Goal: Transaction & Acquisition: Register for event/course

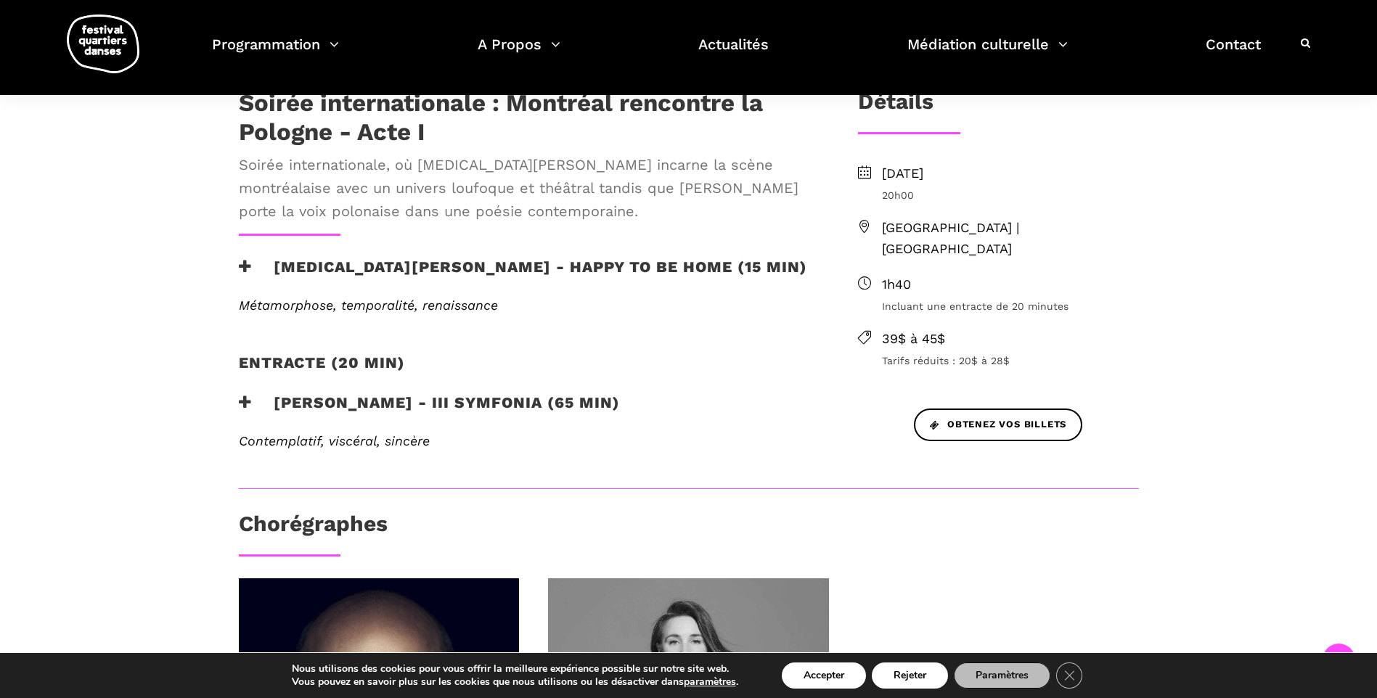
scroll to position [290, 0]
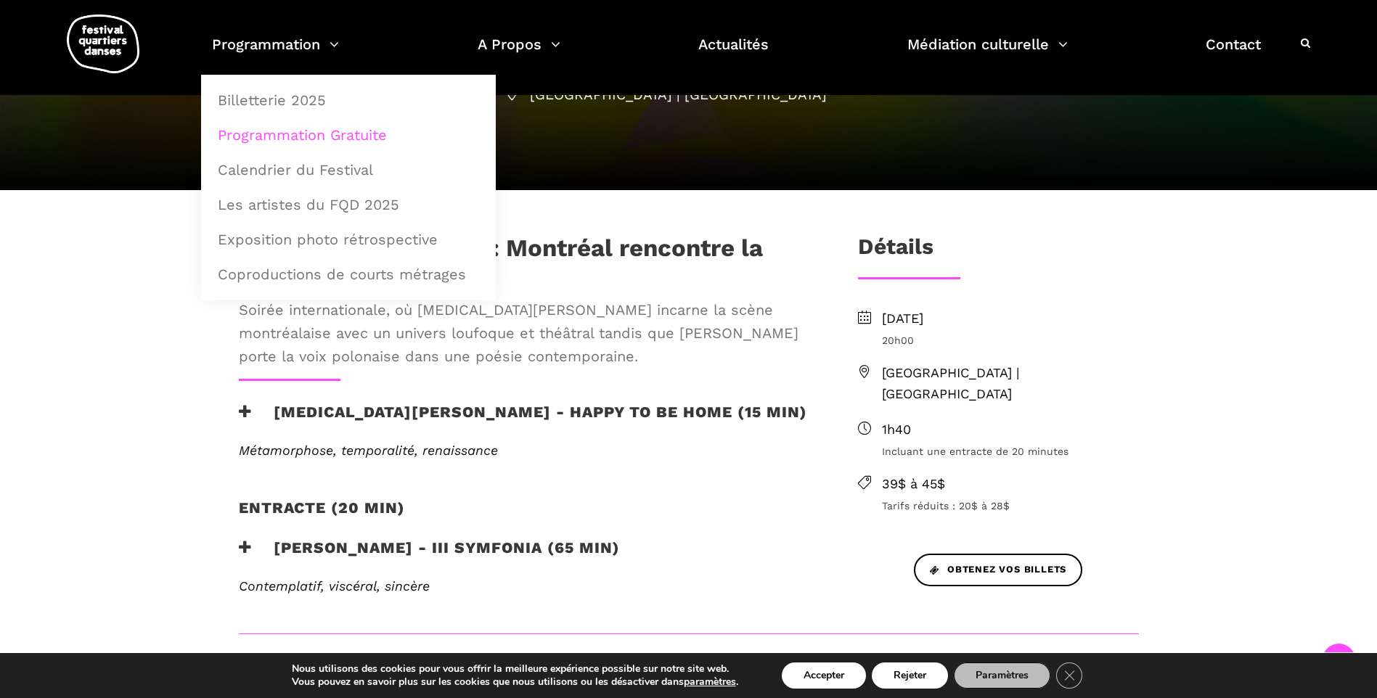
click at [312, 139] on link "Programmation Gratuite" at bounding box center [348, 134] width 279 height 33
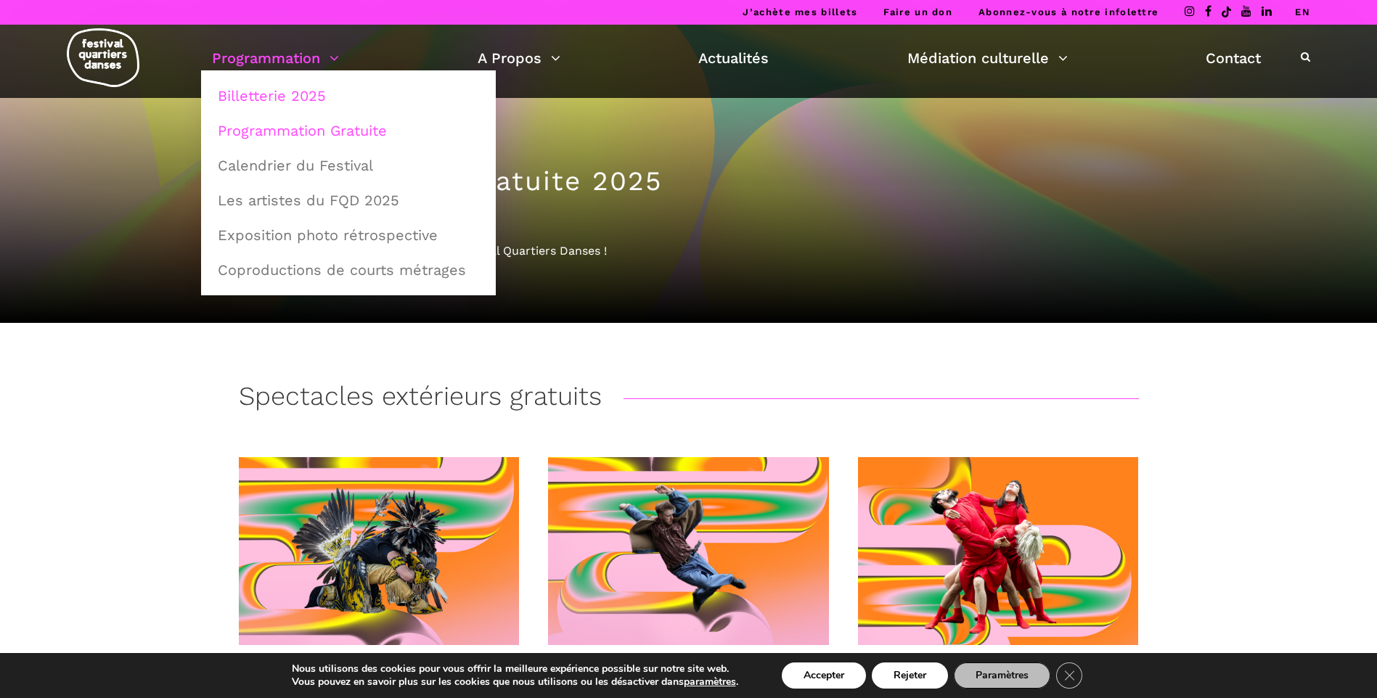
click at [305, 102] on link "Billetterie 2025" at bounding box center [348, 95] width 279 height 33
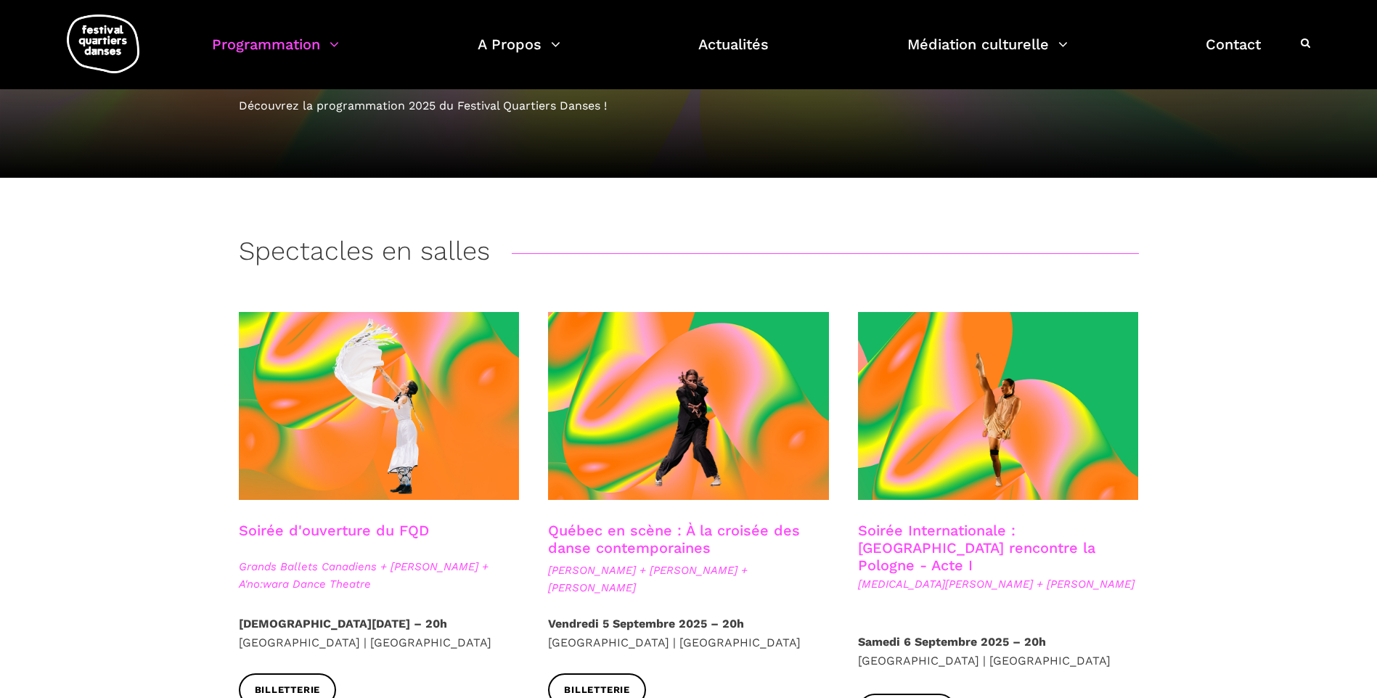
scroll to position [218, 0]
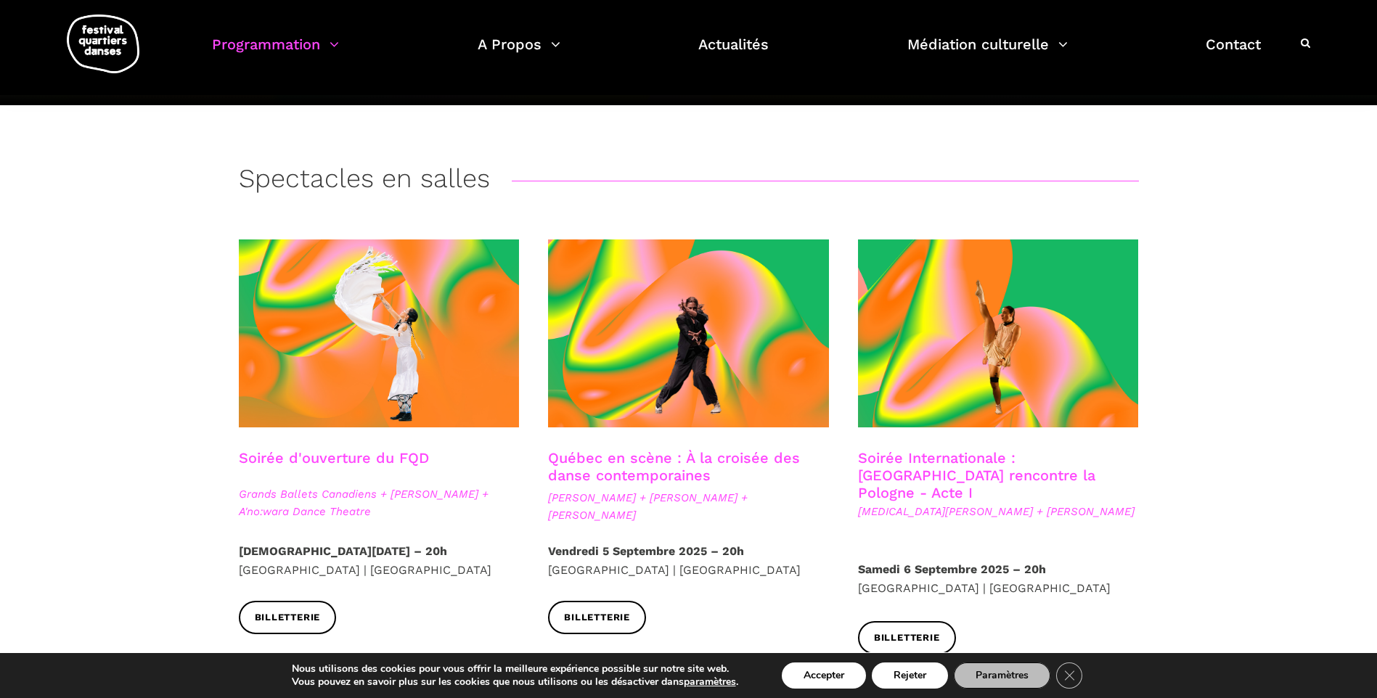
click at [655, 456] on link "Québec en scène : À la croisée des danse contemporaines" at bounding box center [674, 466] width 252 height 35
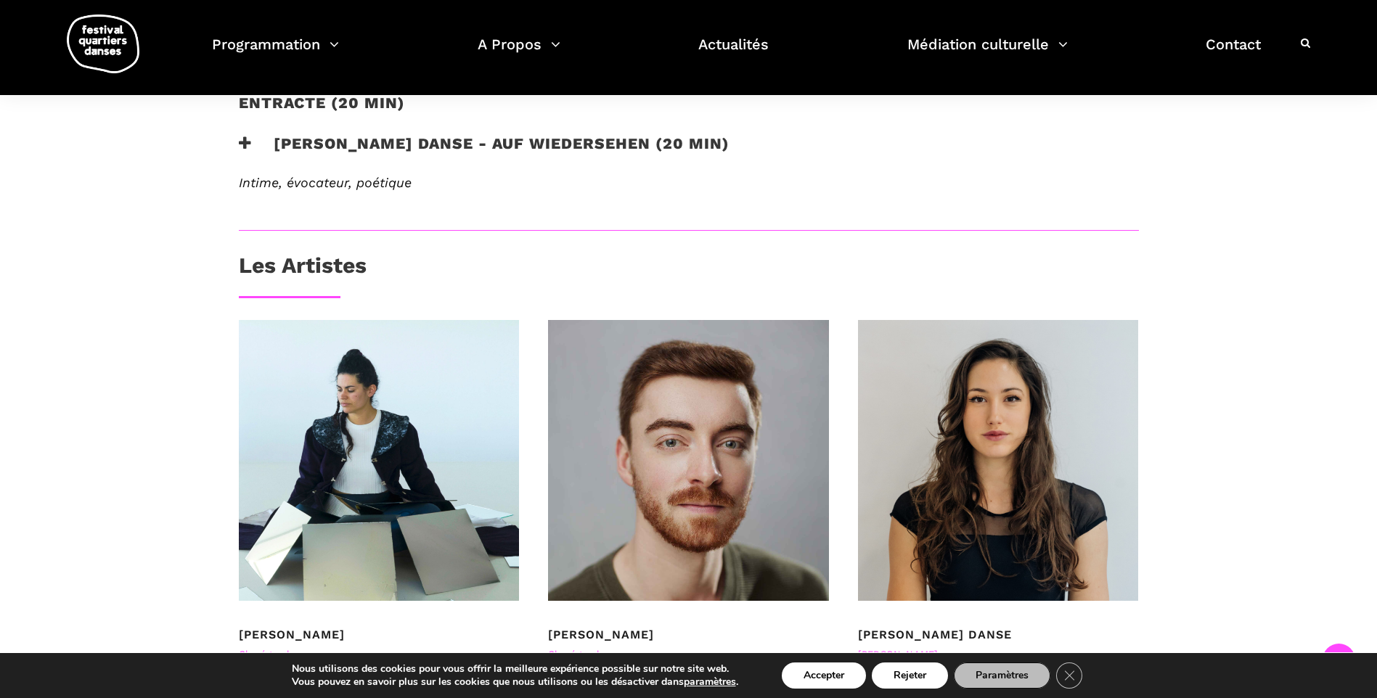
scroll to position [435, 0]
